Goal: Task Accomplishment & Management: Manage account settings

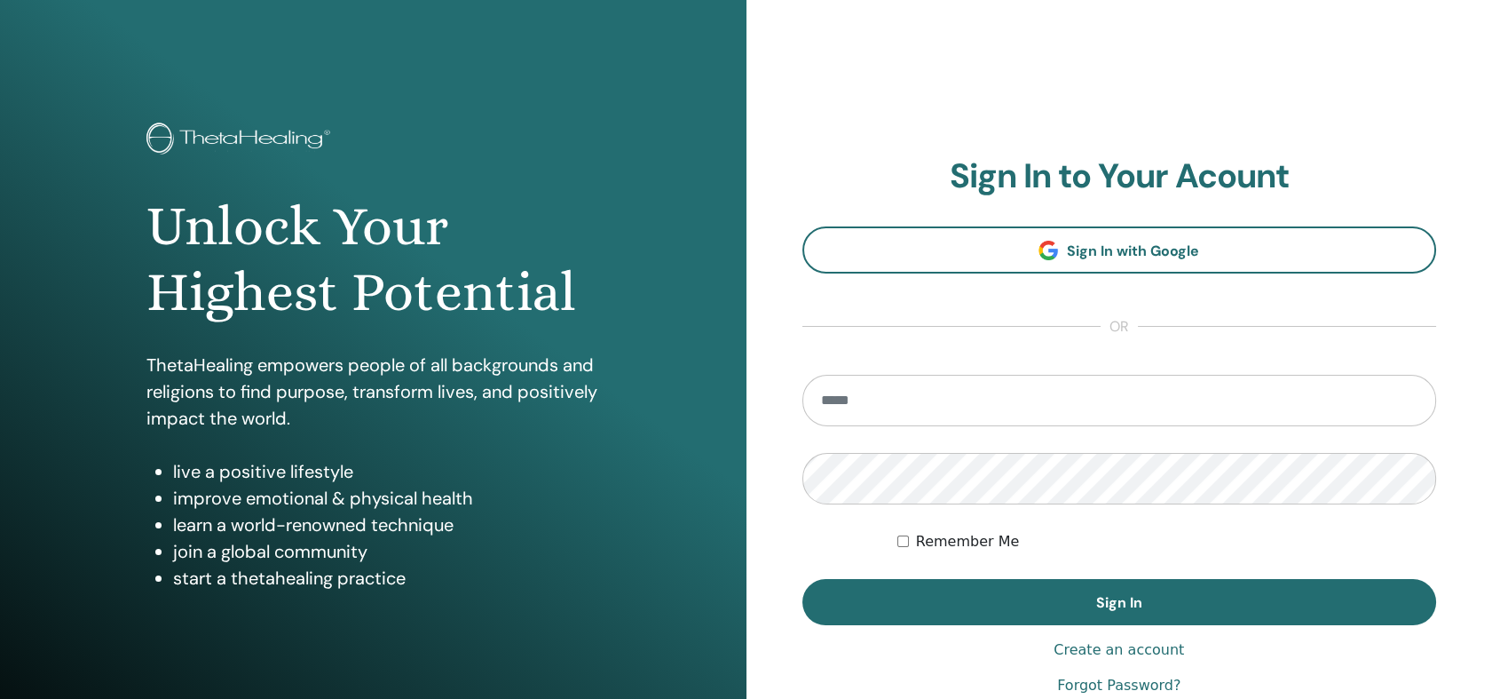
click at [920, 406] on input "email" at bounding box center [1120, 400] width 635 height 51
type input "**********"
click at [803, 579] on button "Sign In" at bounding box center [1120, 602] width 635 height 46
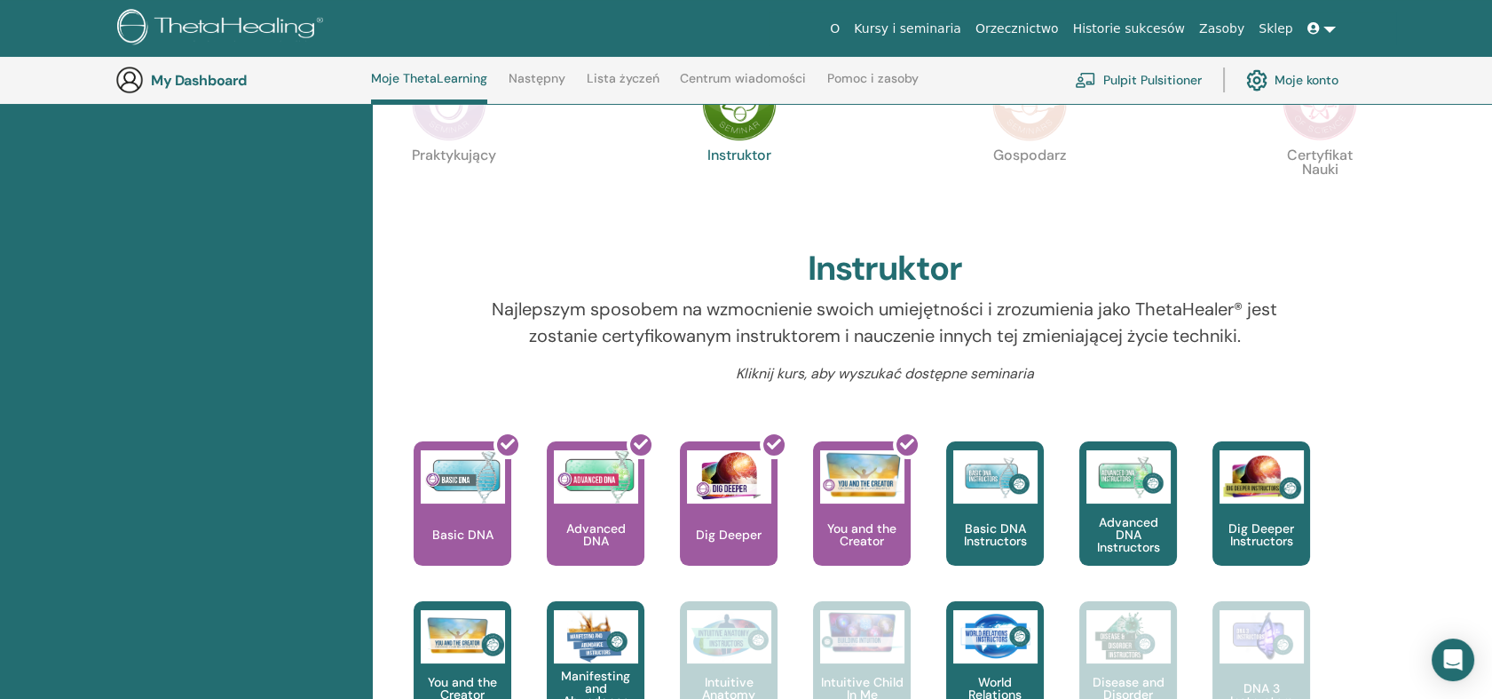
scroll to position [413, 0]
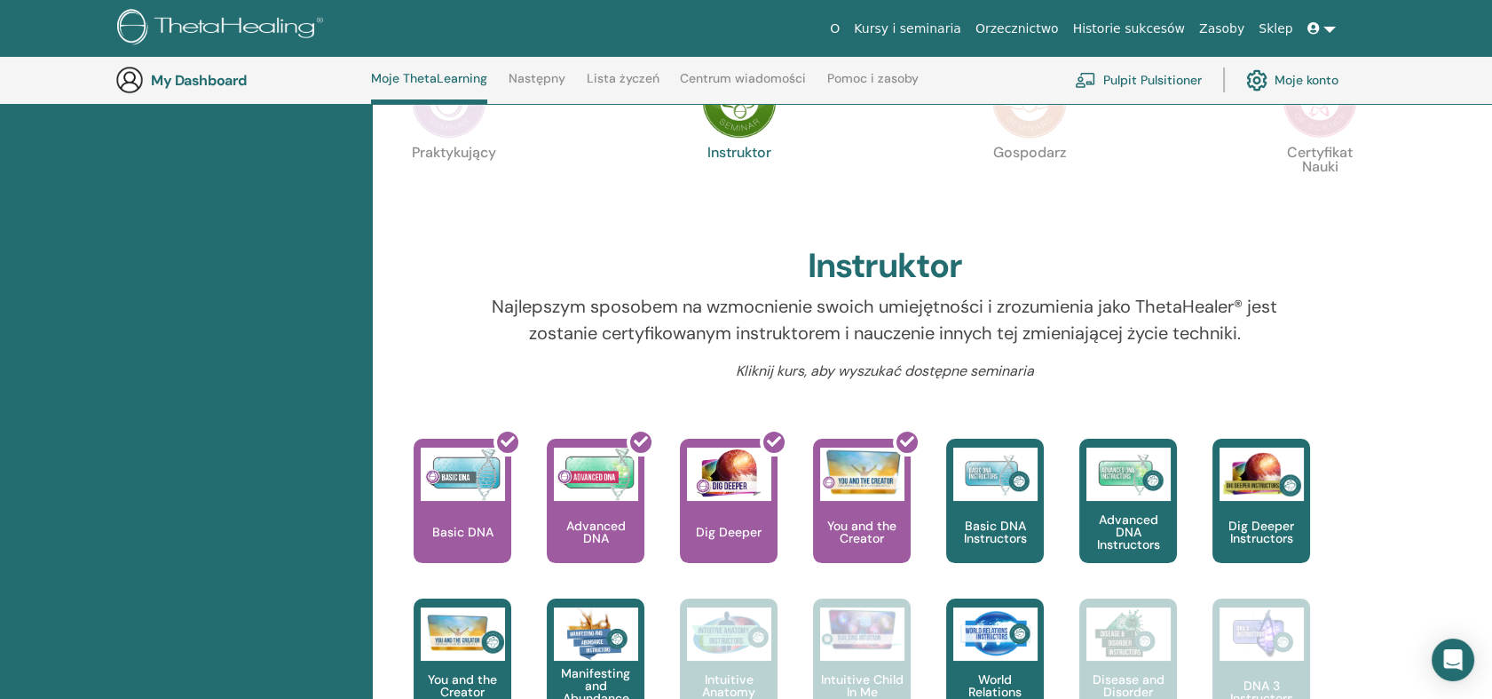
click at [1308, 131] on img at bounding box center [1320, 101] width 75 height 75
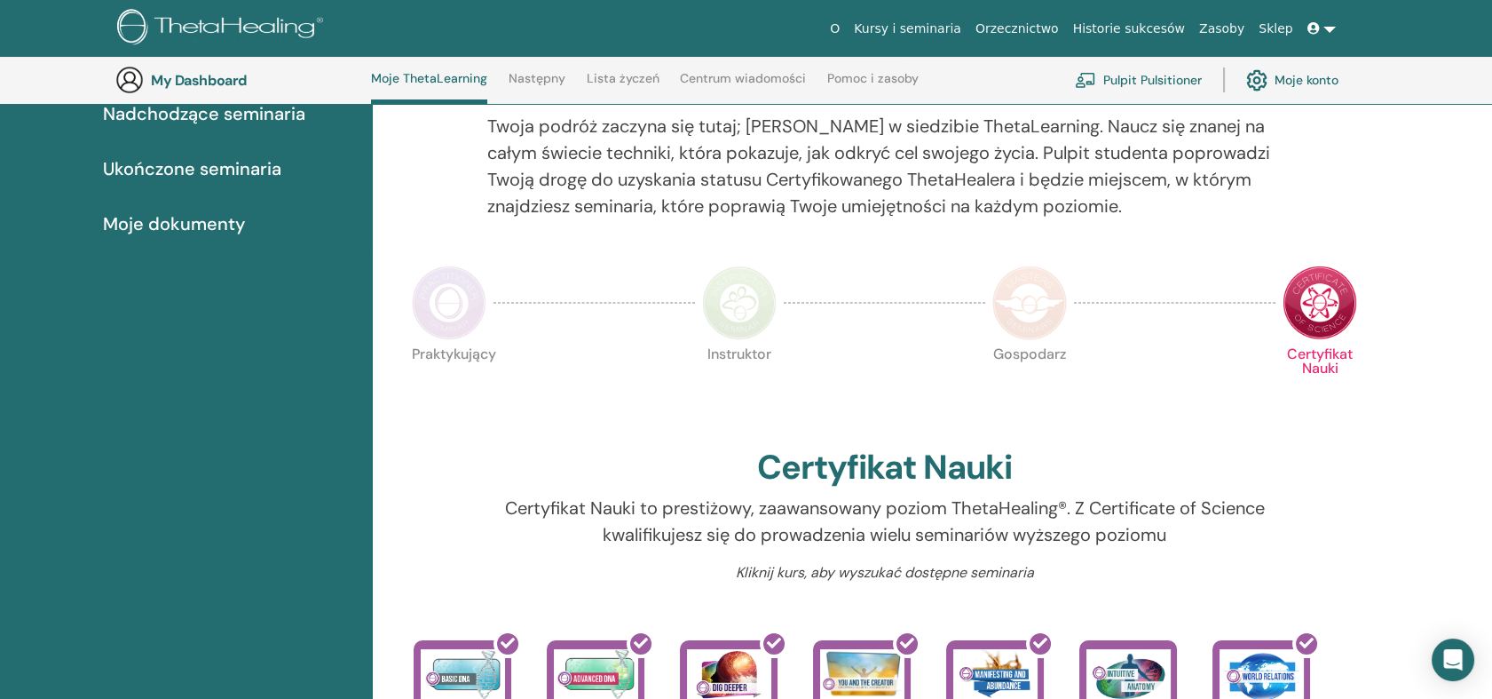
scroll to position [216, 0]
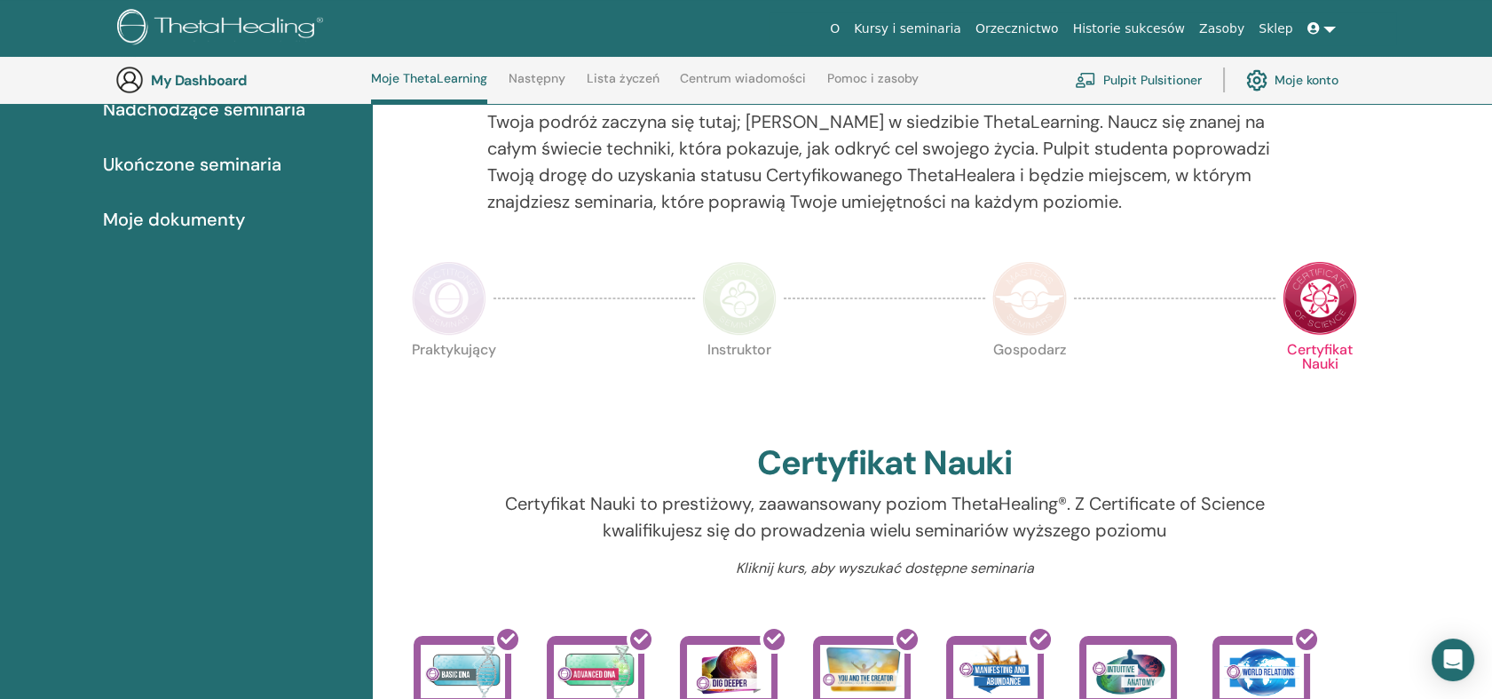
click at [1475, 185] on div "[PERSON_NAME] Twoja podróż zaczyna się tutaj; witamy w siedzibie ThetaLearning.…" at bounding box center [932, 679] width 1119 height 1305
click at [485, 293] on img at bounding box center [449, 298] width 75 height 75
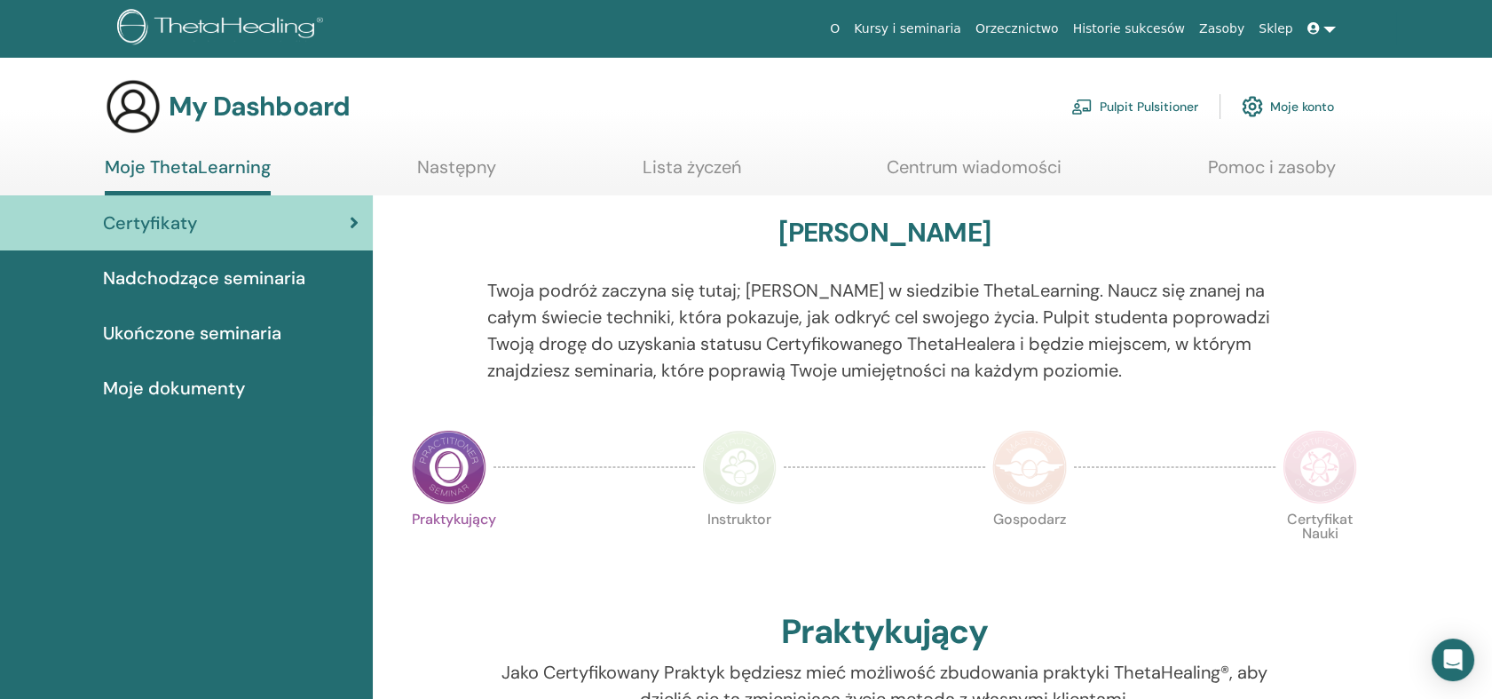
click at [256, 278] on span "Nadchodzące seminaria" at bounding box center [204, 278] width 202 height 27
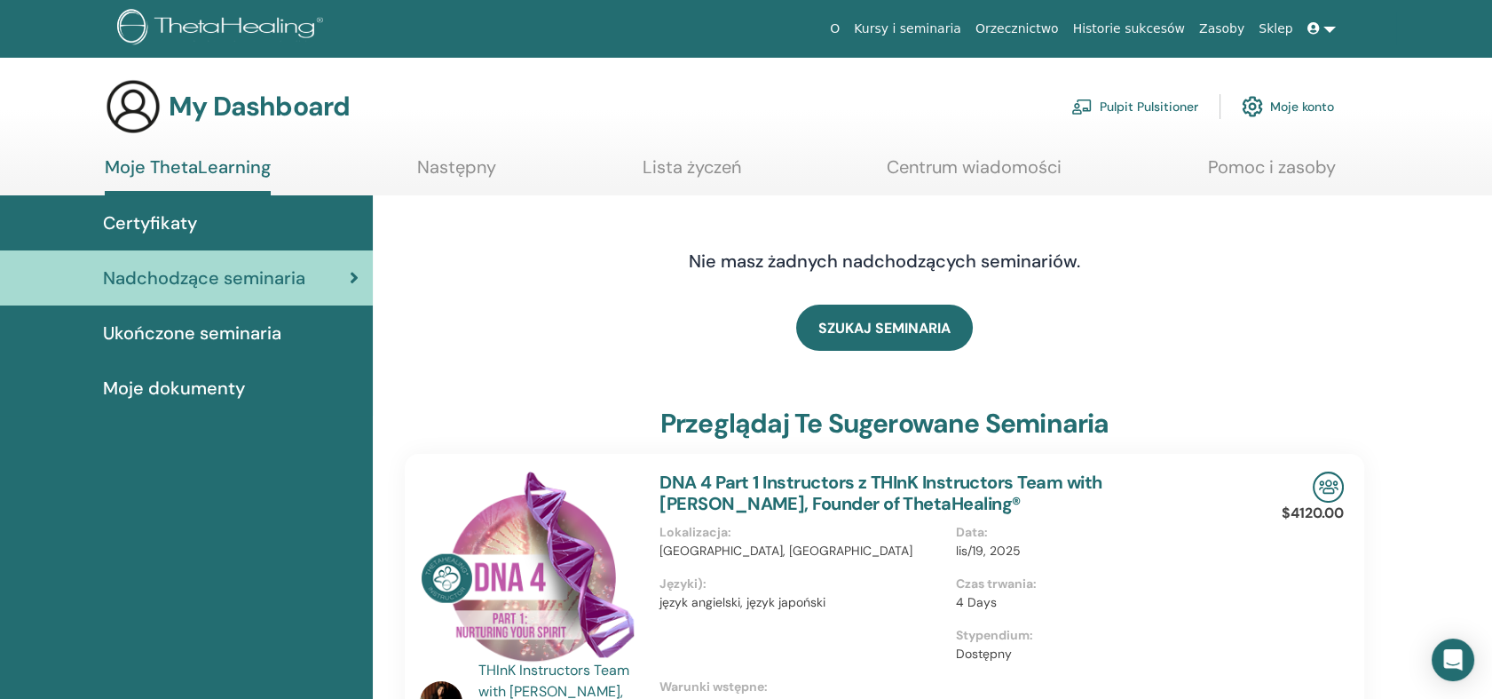
click at [263, 334] on span "Ukończone seminaria" at bounding box center [192, 333] width 178 height 27
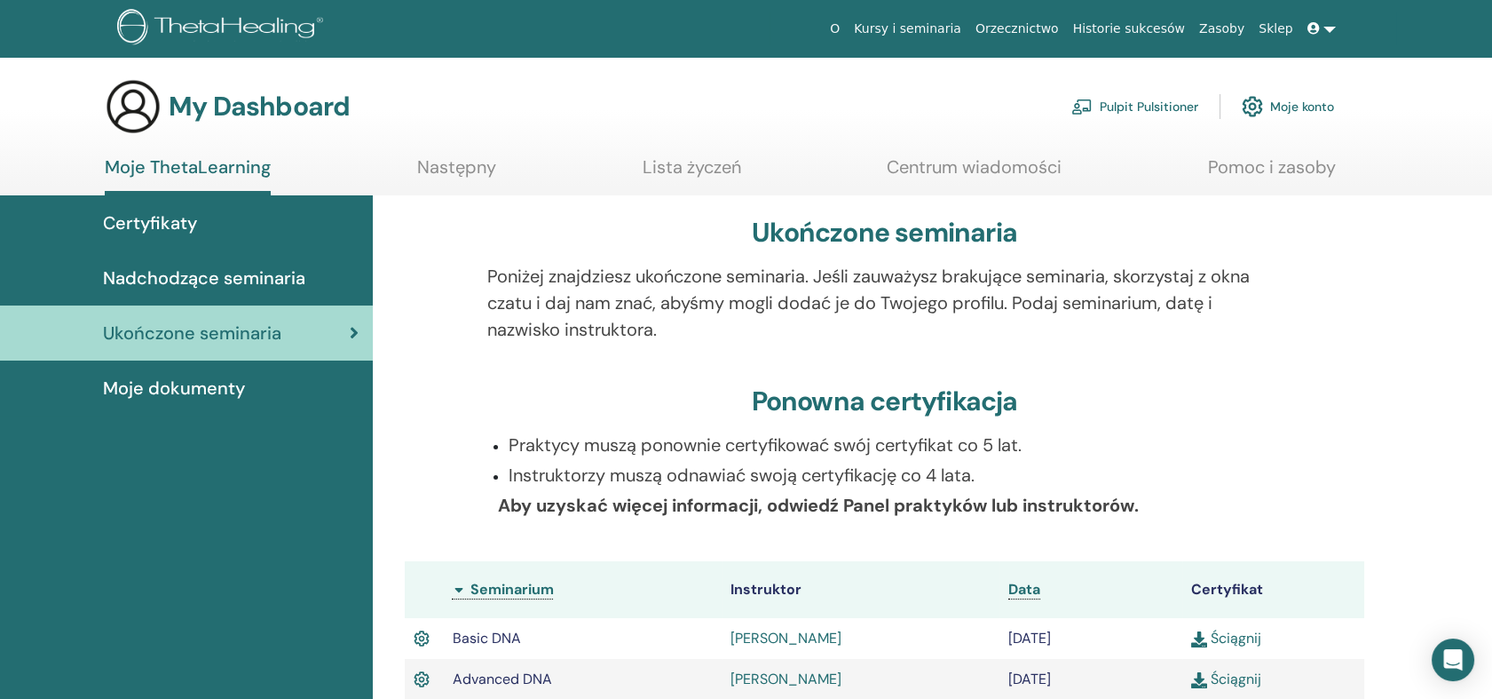
click at [1305, 325] on div at bounding box center [1336, 313] width 83 height 101
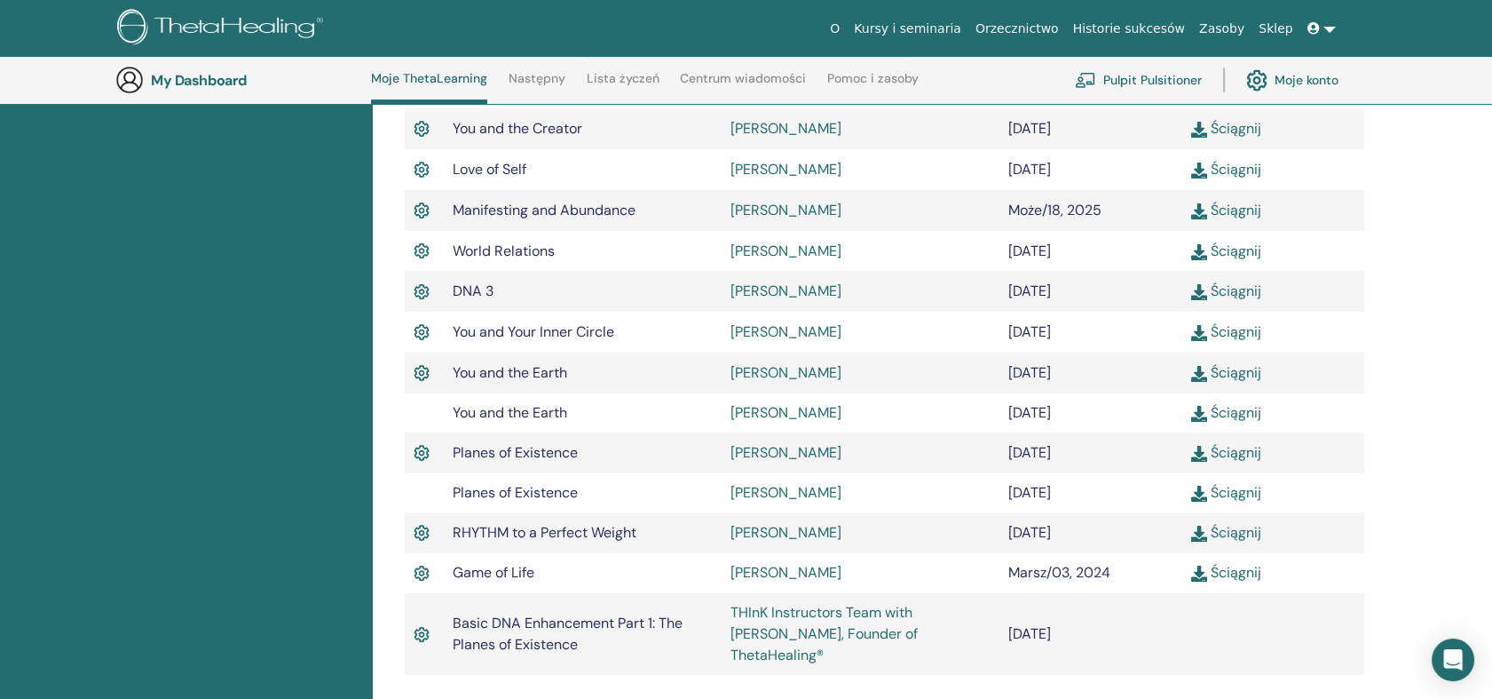
scroll to position [719, 0]
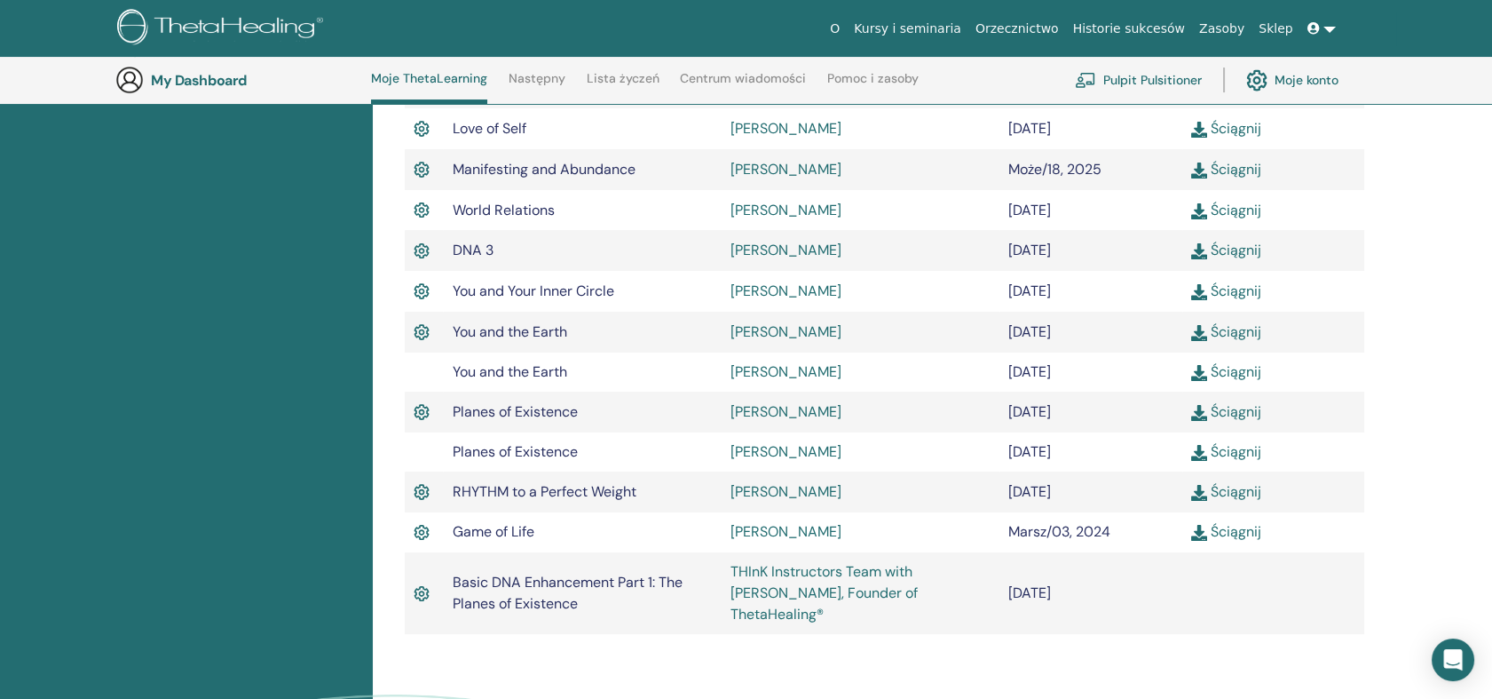
click at [431, 359] on td at bounding box center [424, 371] width 38 height 39
click at [420, 328] on img at bounding box center [422, 331] width 16 height 23
click at [423, 375] on td at bounding box center [424, 371] width 38 height 39
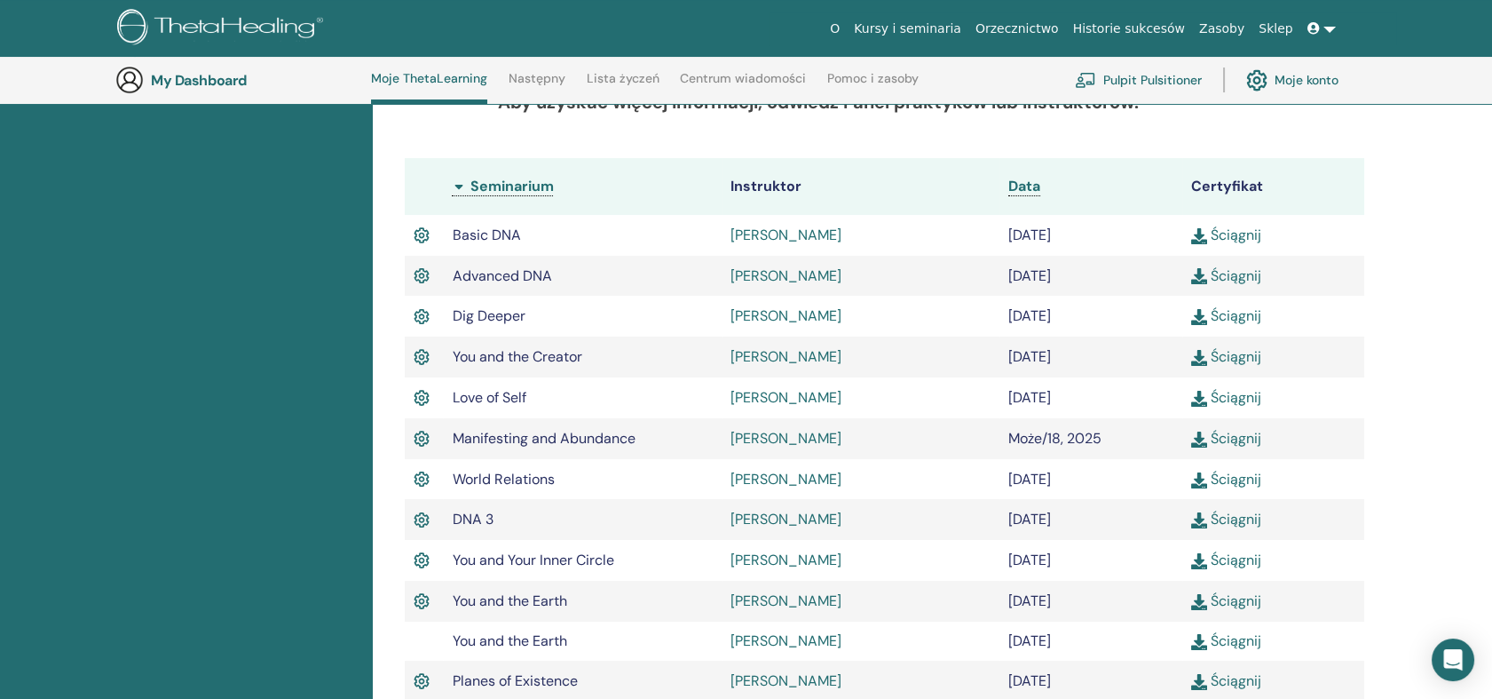
scroll to position [362, 0]
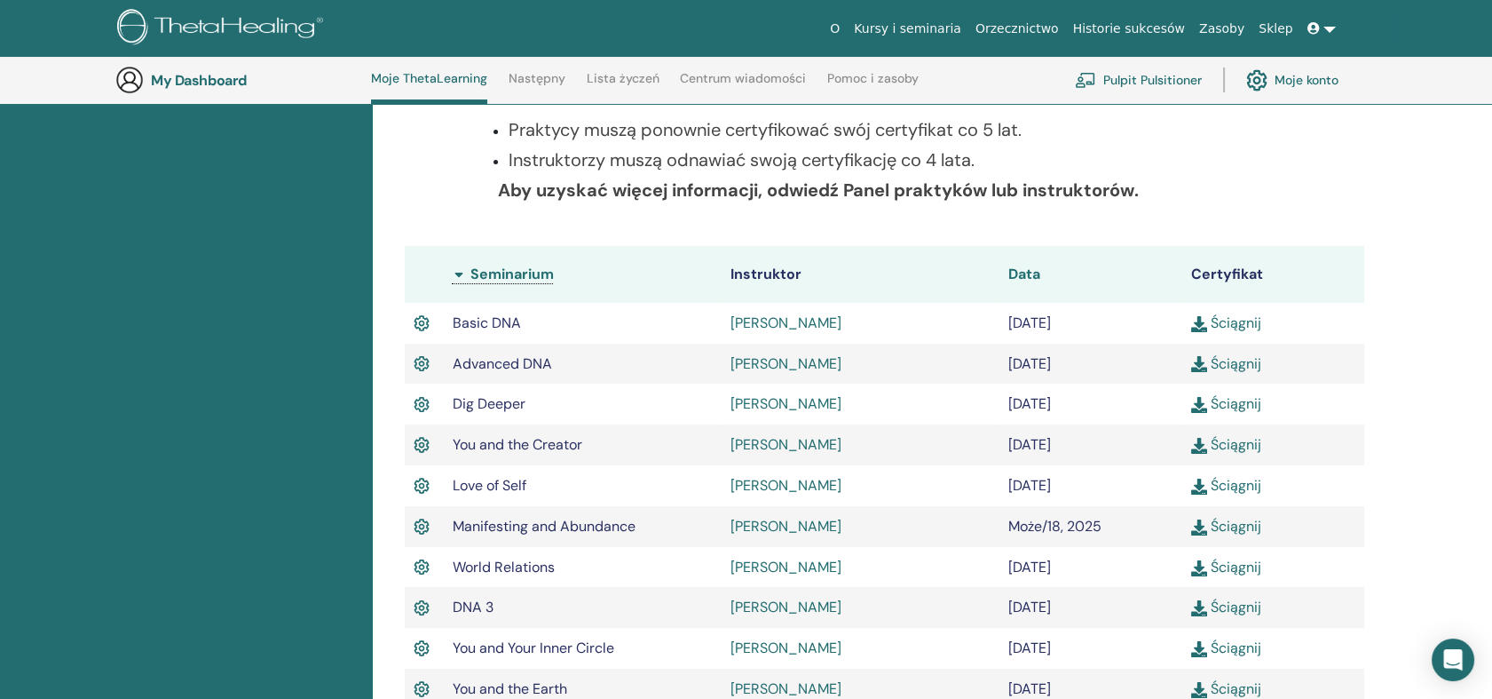
click at [1027, 273] on span "Data" at bounding box center [1024, 274] width 32 height 19
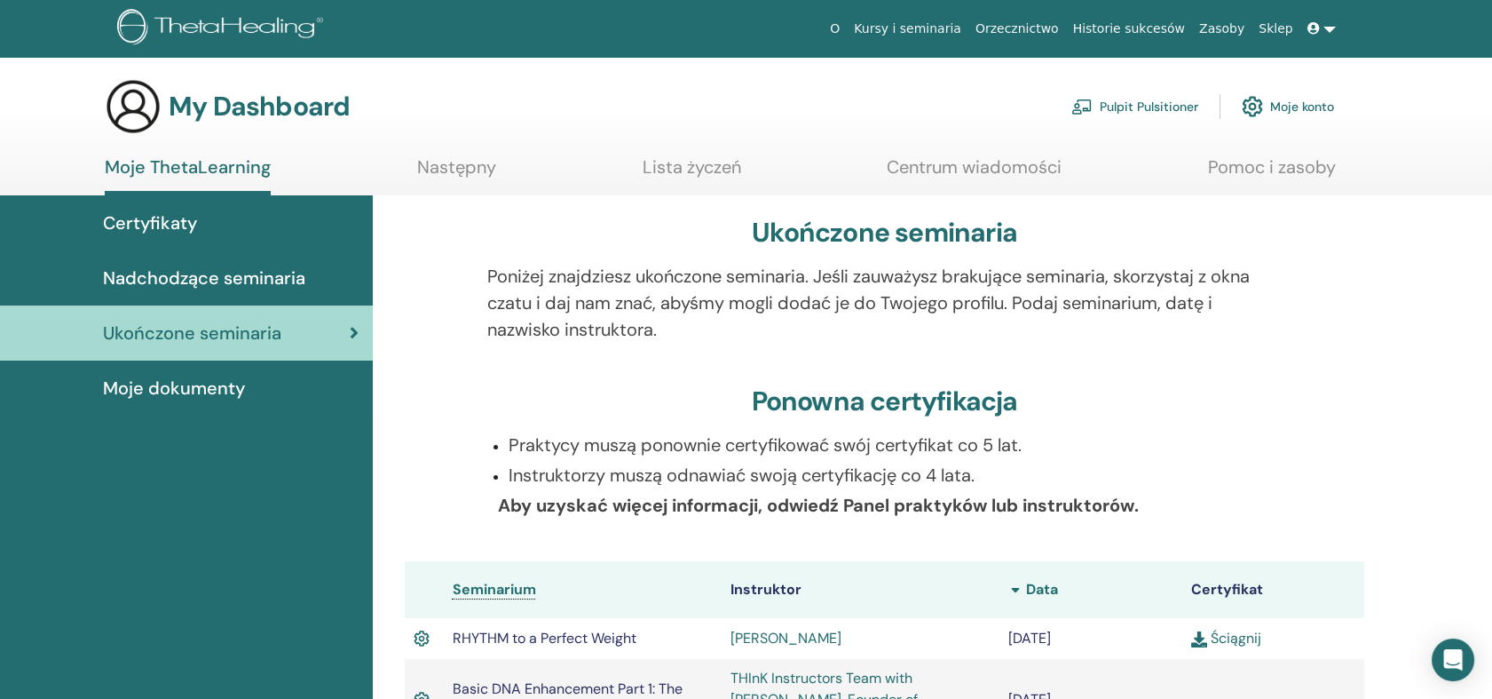
click at [1016, 585] on img at bounding box center [1015, 590] width 14 height 14
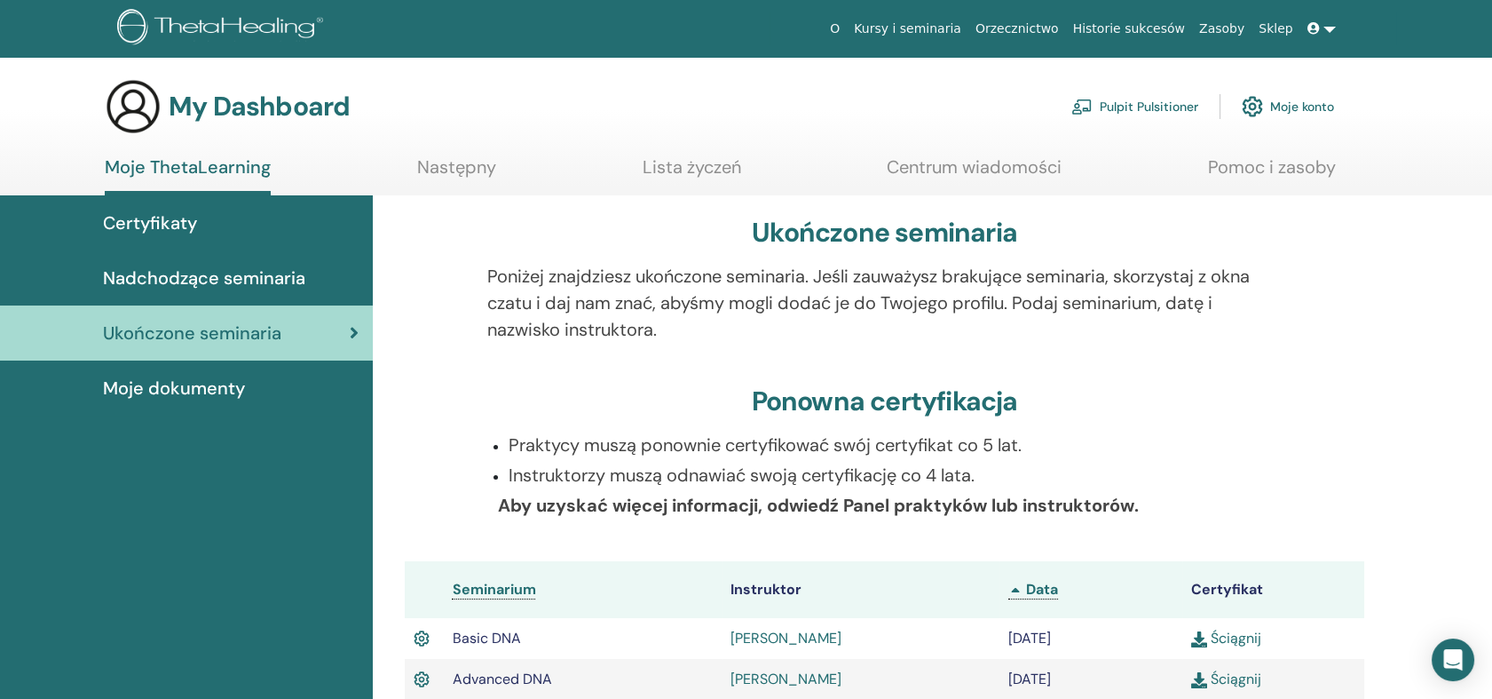
click at [1317, 28] on icon at bounding box center [1314, 28] width 12 height 12
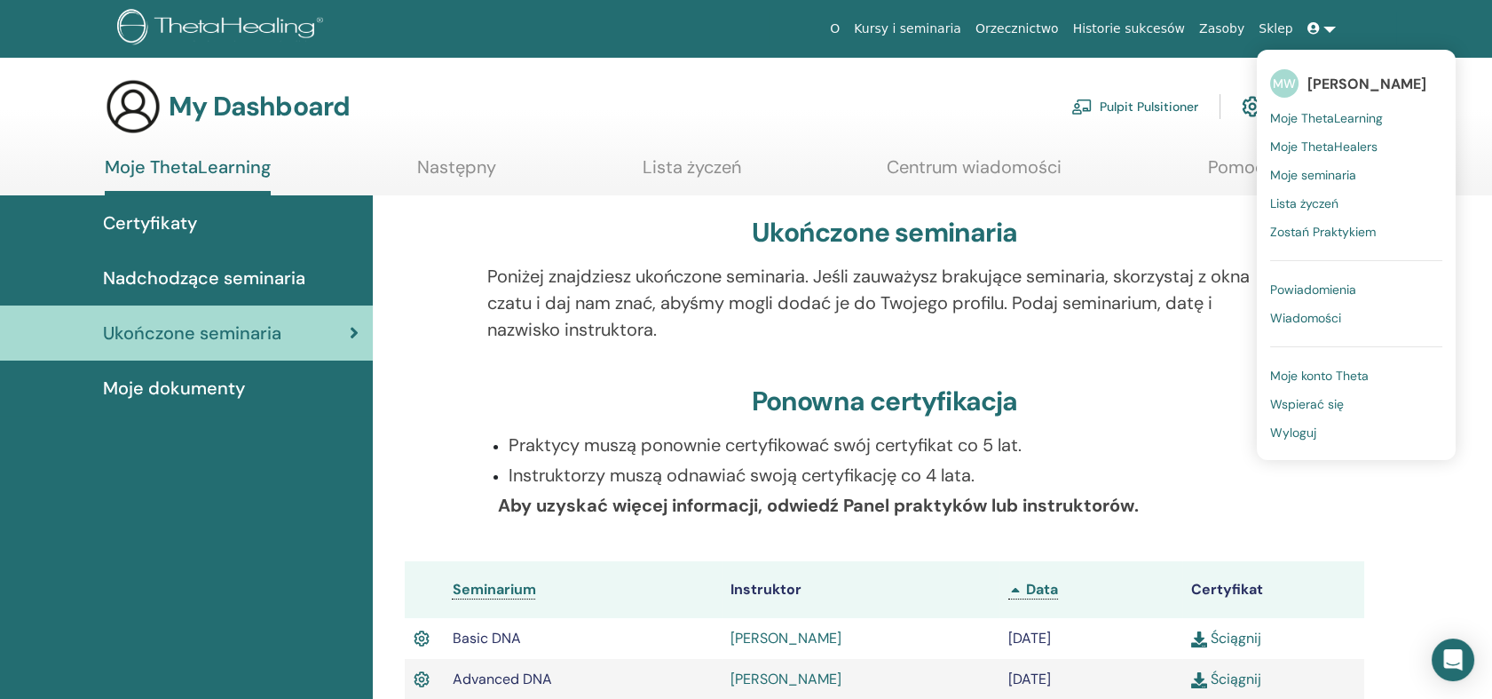
click at [1303, 432] on span "Wyloguj" at bounding box center [1293, 432] width 46 height 16
